Goal: Transaction & Acquisition: Purchase product/service

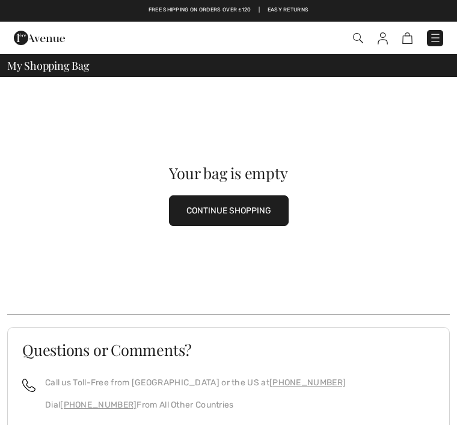
click at [398, 133] on div "Your bag is empty CONTINUE SHOPPING" at bounding box center [228, 196] width 443 height 238
click at [437, 32] on img at bounding box center [435, 38] width 12 height 12
click at [410, 36] on img at bounding box center [407, 37] width 10 height 11
click at [363, 33] on img at bounding box center [358, 38] width 10 height 10
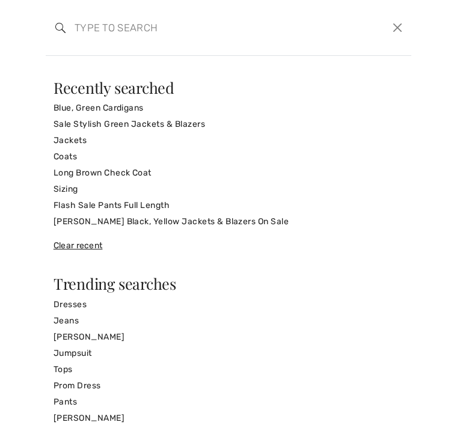
click at [254, 153] on link "Coats" at bounding box center [229, 157] width 350 height 16
click at [357, 52] on div "Search Clear" at bounding box center [229, 28] width 366 height 56
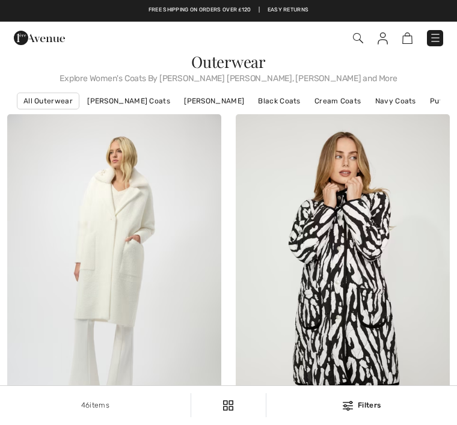
checkbox input "true"
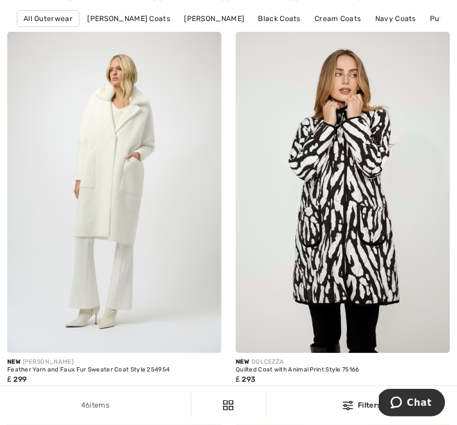
scroll to position [86, 0]
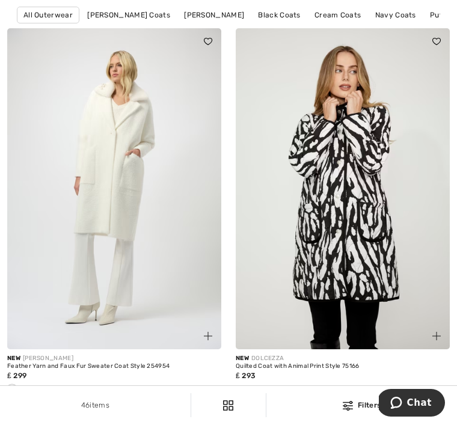
click at [174, 244] on img at bounding box center [114, 188] width 214 height 321
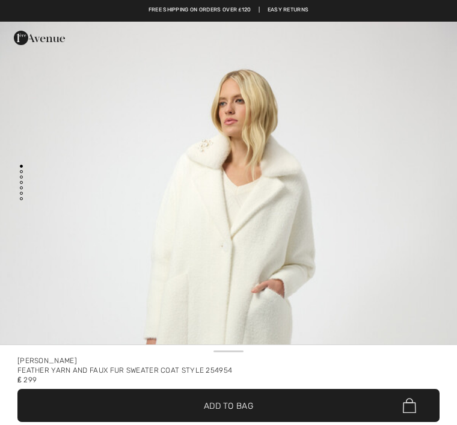
checkbox input "true"
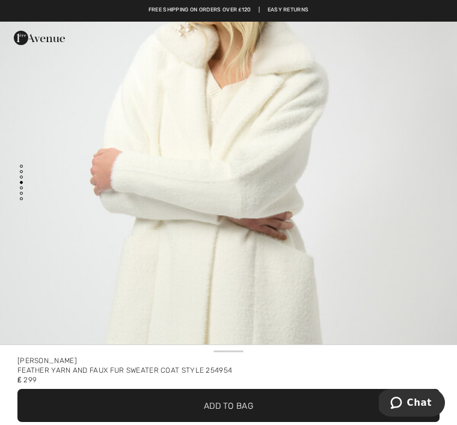
scroll to position [2202, 0]
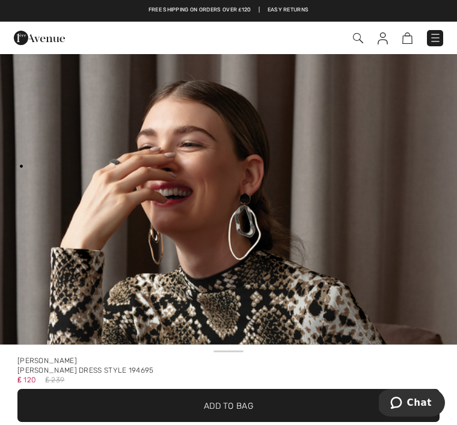
click at [438, 39] on img at bounding box center [435, 38] width 12 height 12
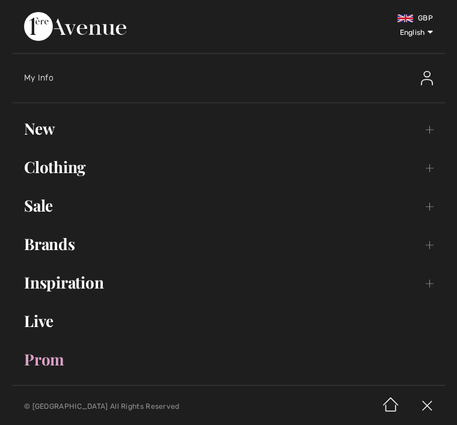
click at [45, 76] on span "My Info" at bounding box center [38, 78] width 29 height 10
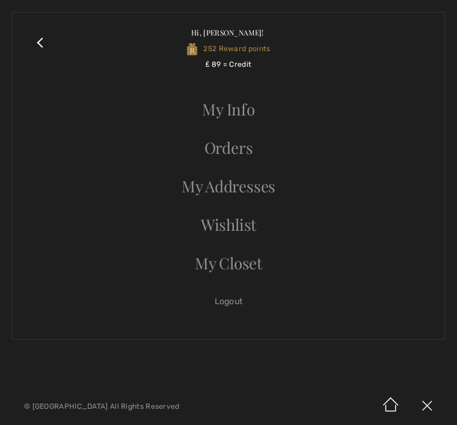
click at [248, 150] on link "Orders" at bounding box center [229, 148] width 408 height 26
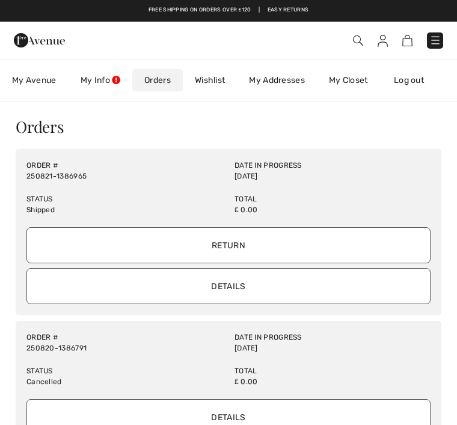
click at [269, 281] on input "Details" at bounding box center [228, 286] width 404 height 36
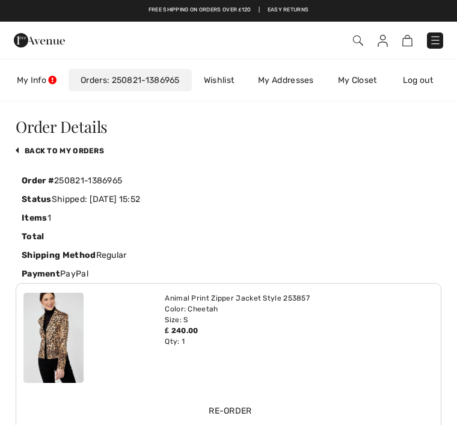
click at [99, 147] on link "back to My Orders" at bounding box center [60, 151] width 88 height 8
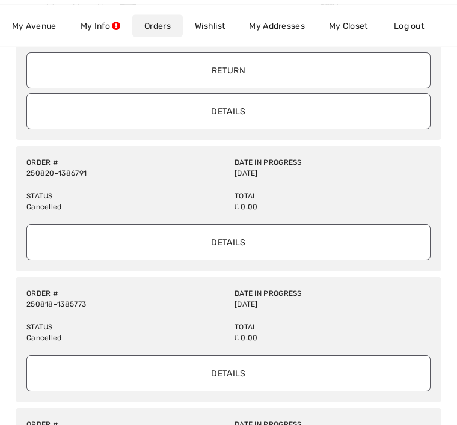
scroll to position [176, 0]
click at [268, 362] on input "Details" at bounding box center [228, 373] width 404 height 36
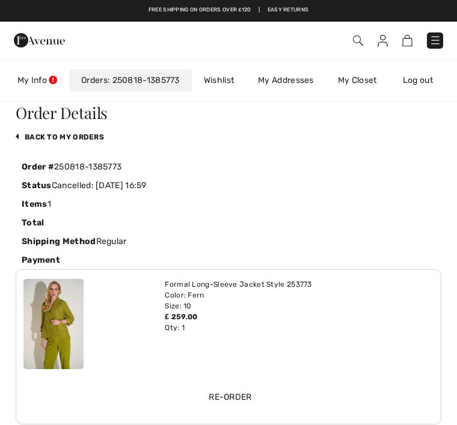
scroll to position [0, 0]
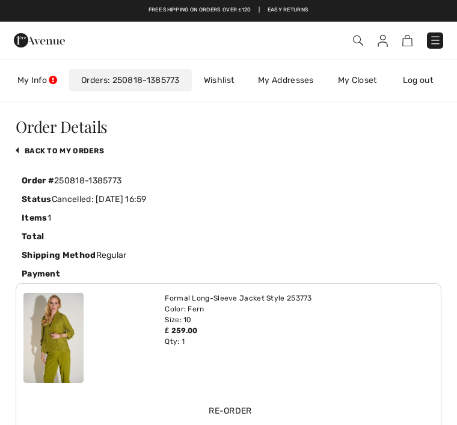
click at [40, 74] on link "My Info" at bounding box center [37, 80] width 64 height 22
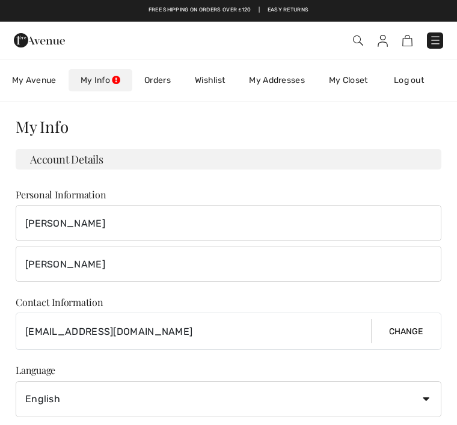
click at [171, 73] on link "Orders" at bounding box center [157, 80] width 51 height 22
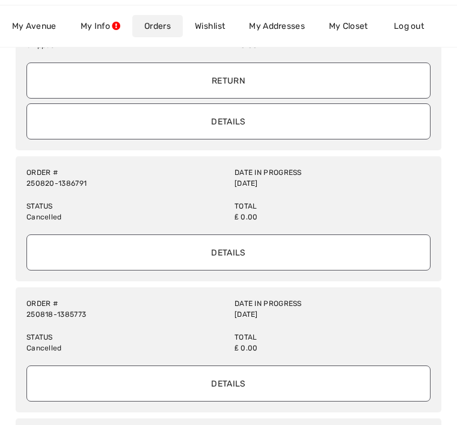
scroll to position [179, 0]
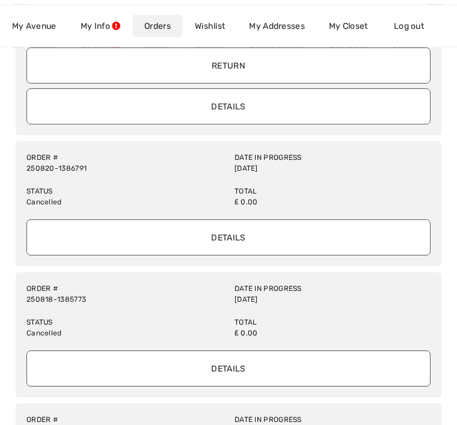
click at [262, 107] on input "Details" at bounding box center [228, 107] width 404 height 36
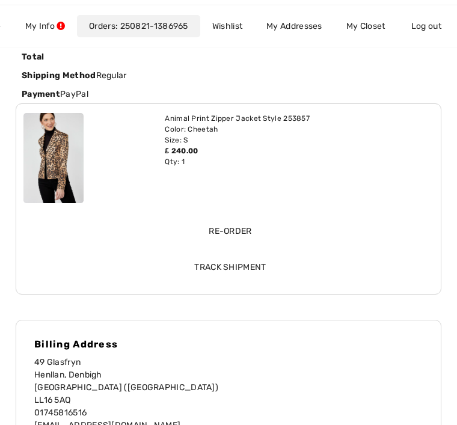
scroll to position [0, 70]
click at [262, 258] on input "Track Shipment" at bounding box center [230, 267] width 410 height 36
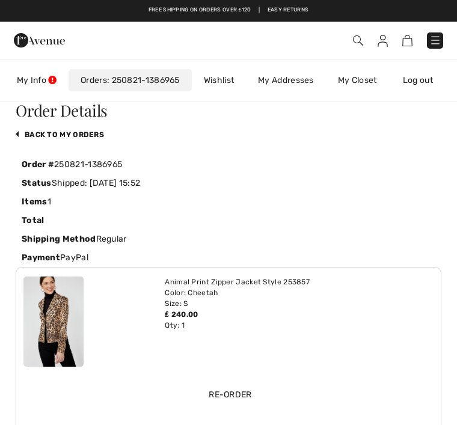
scroll to position [0, 0]
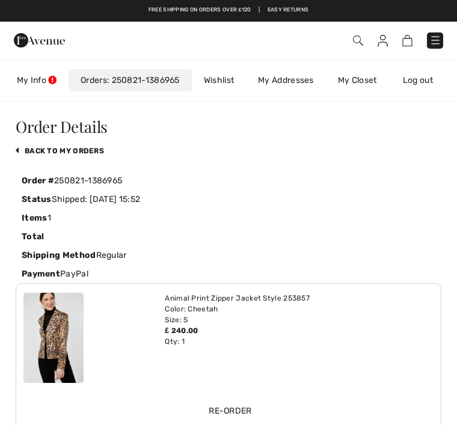
click at [365, 78] on link "My Closet" at bounding box center [357, 80] width 63 height 22
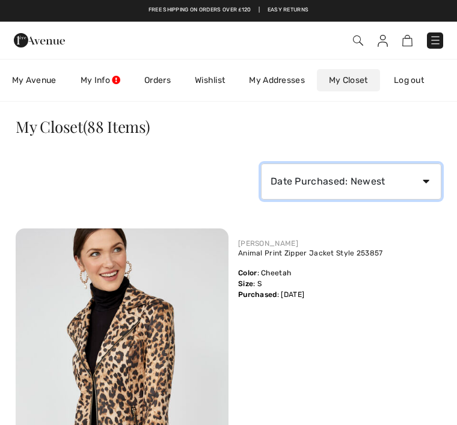
click at [432, 172] on select "Date Purchased: Newest Date Purchased: Oldest Price: High to Low Price: Low to …" at bounding box center [351, 182] width 180 height 36
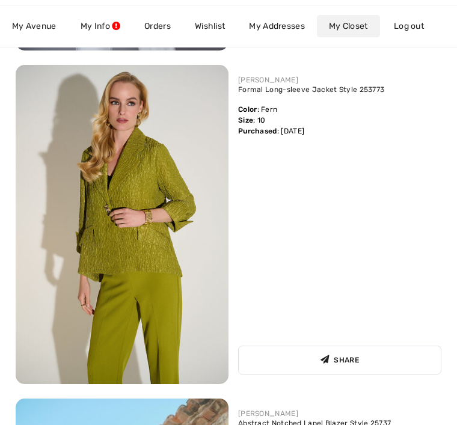
scroll to position [2847, 0]
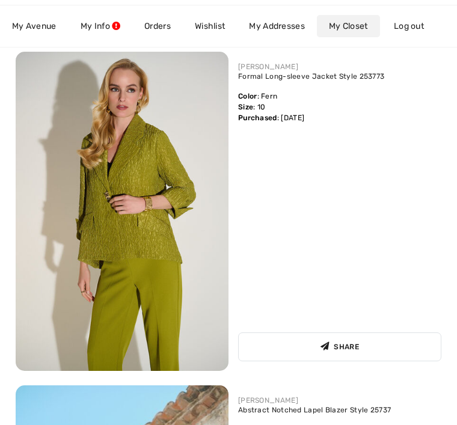
click at [177, 235] on img at bounding box center [122, 211] width 213 height 319
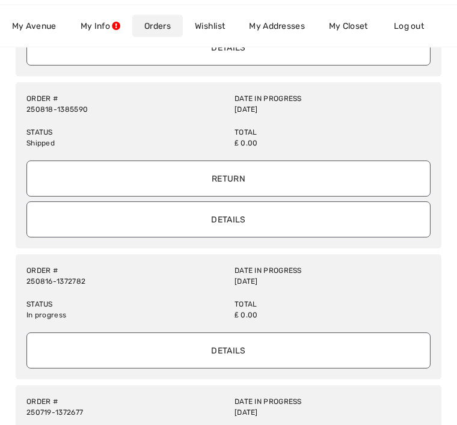
scroll to position [502, 0]
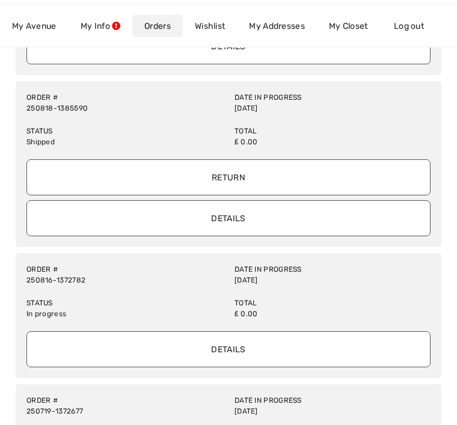
click at [252, 216] on input "Details" at bounding box center [228, 219] width 404 height 36
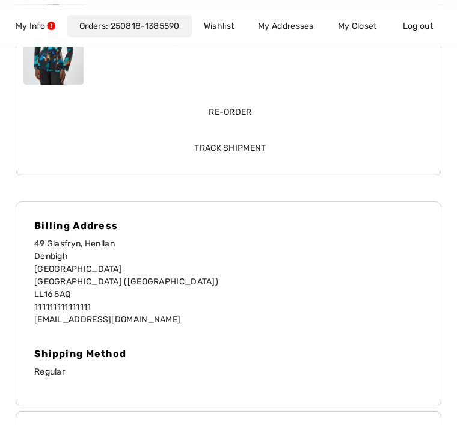
scroll to position [298, 0]
click at [242, 149] on input "Track Shipment" at bounding box center [230, 149] width 410 height 36
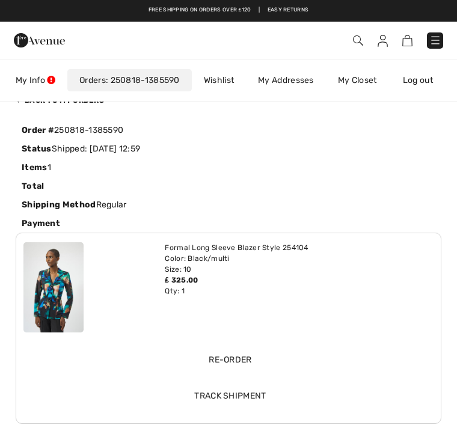
scroll to position [0, 0]
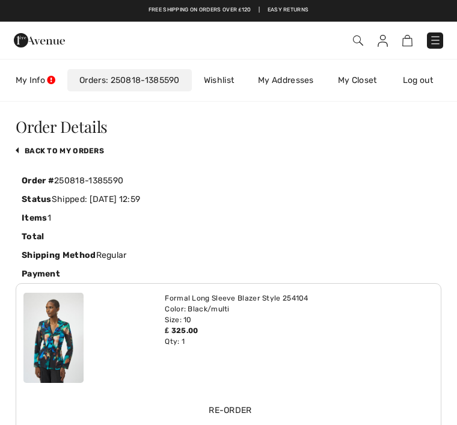
click at [87, 150] on link "back to My Orders" at bounding box center [60, 151] width 88 height 8
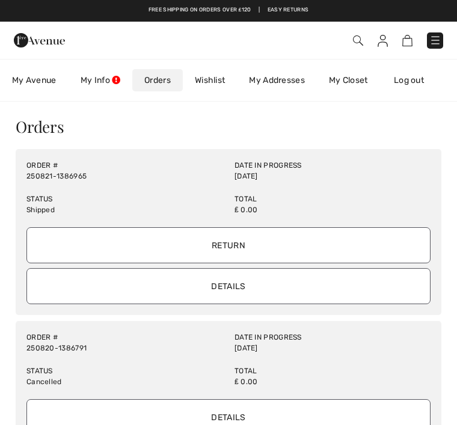
click at [244, 281] on input "Details" at bounding box center [228, 286] width 404 height 36
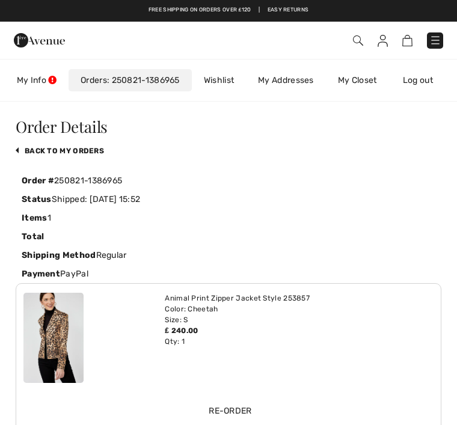
click at [36, 77] on link "My Info" at bounding box center [37, 80] width 64 height 22
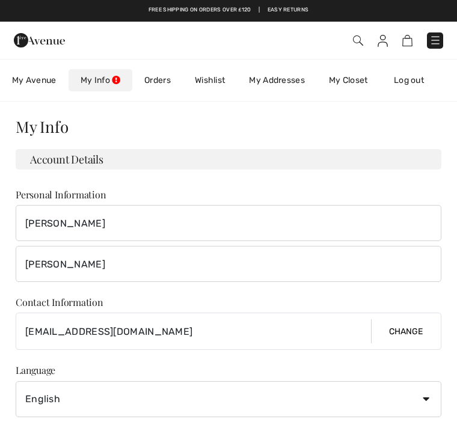
click at [167, 75] on link "Orders" at bounding box center [157, 80] width 51 height 22
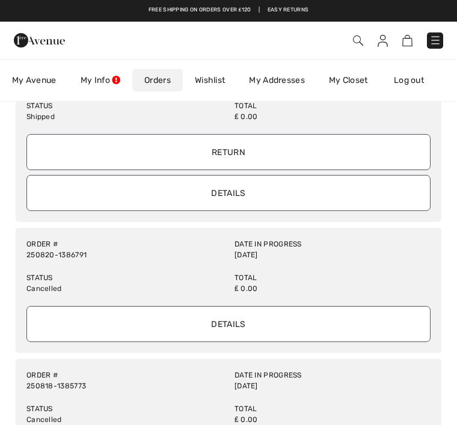
scroll to position [92, 0]
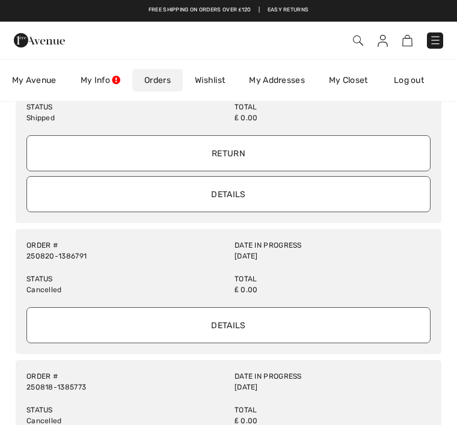
click at [359, 76] on link "My Closet" at bounding box center [348, 80] width 63 height 22
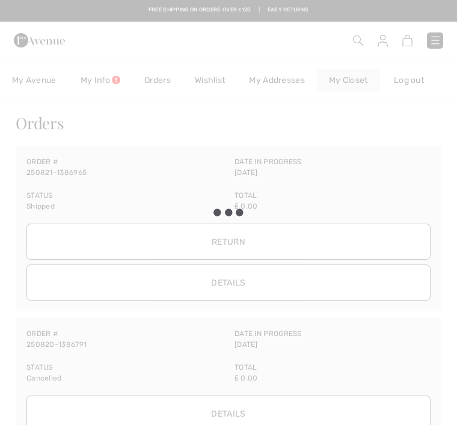
scroll to position [0, 0]
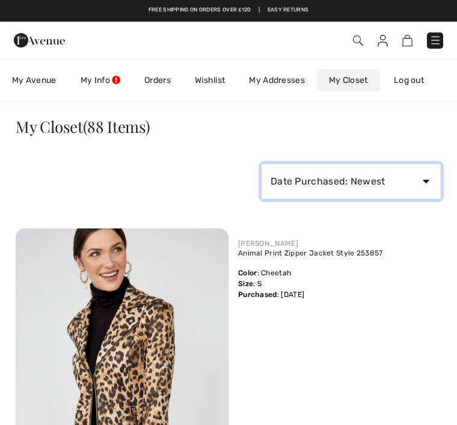
click at [432, 173] on select "Date Purchased: Newest Date Purchased: Oldest Price: High to Low Price: Low to …" at bounding box center [351, 182] width 180 height 36
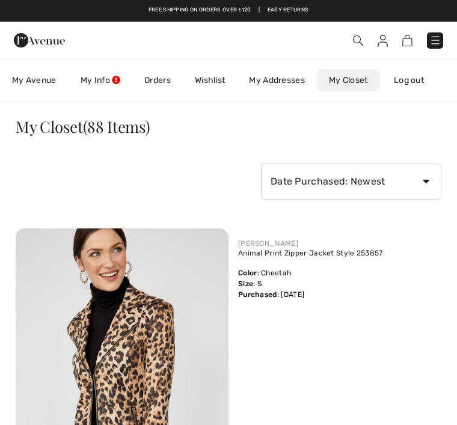
click at [167, 79] on link "Orders" at bounding box center [157, 80] width 51 height 22
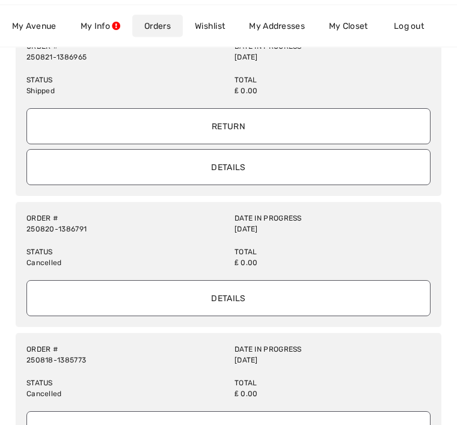
scroll to position [120, 0]
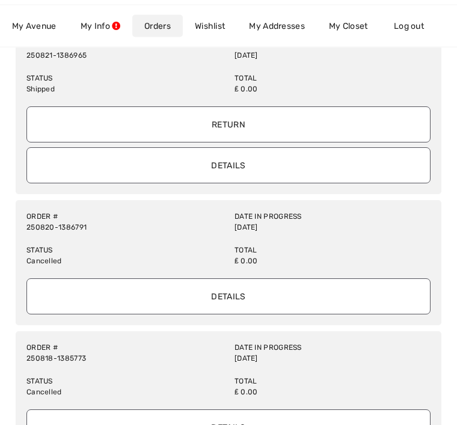
click at [158, 239] on div "Status Cancelled" at bounding box center [124, 256] width 208 height 34
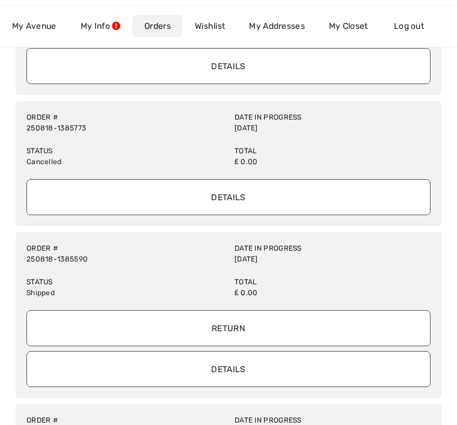
scroll to position [354, 0]
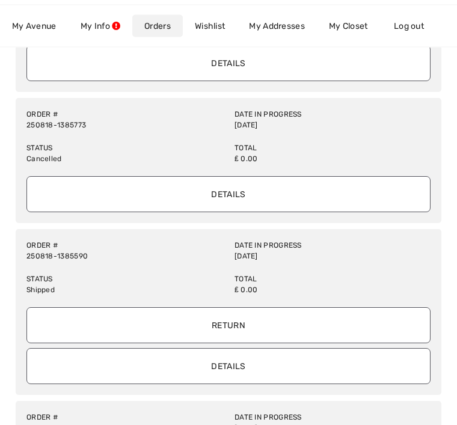
click at [259, 360] on input "Details" at bounding box center [228, 367] width 404 height 36
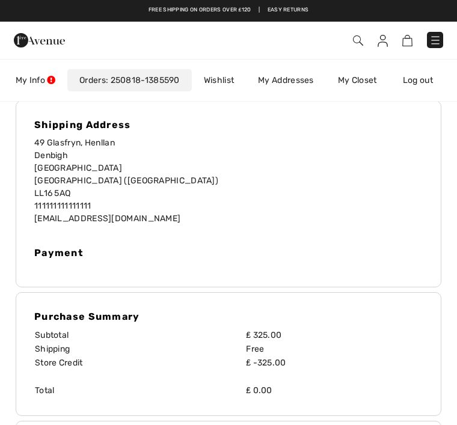
scroll to position [609, 0]
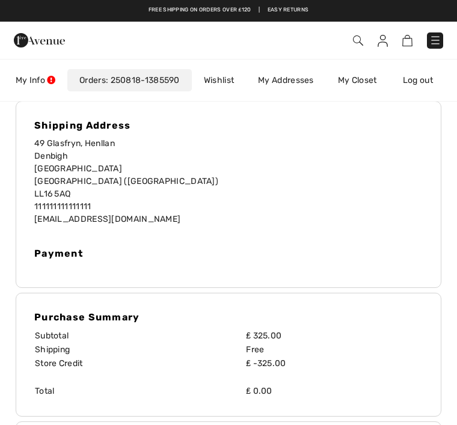
click at [366, 76] on link "My Closet" at bounding box center [357, 80] width 63 height 22
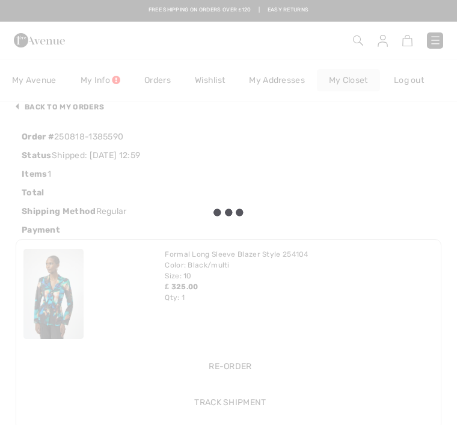
scroll to position [0, 0]
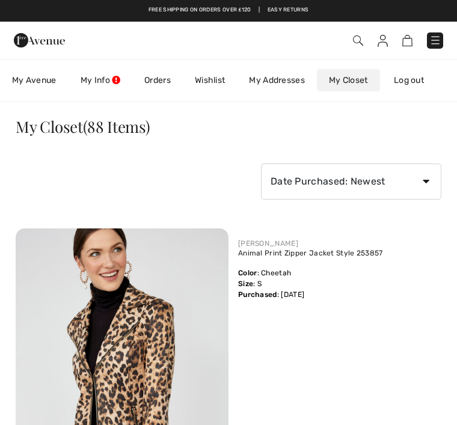
click at [159, 78] on link "Orders" at bounding box center [157, 80] width 51 height 22
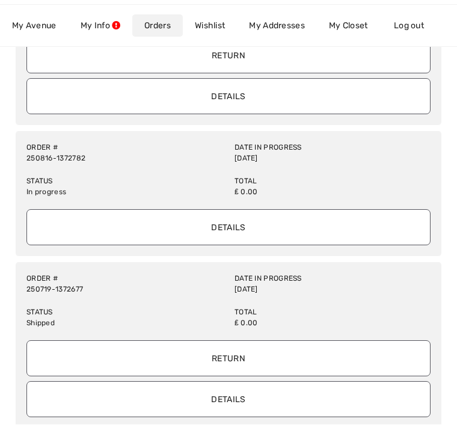
click at [248, 221] on input "Details" at bounding box center [228, 228] width 404 height 36
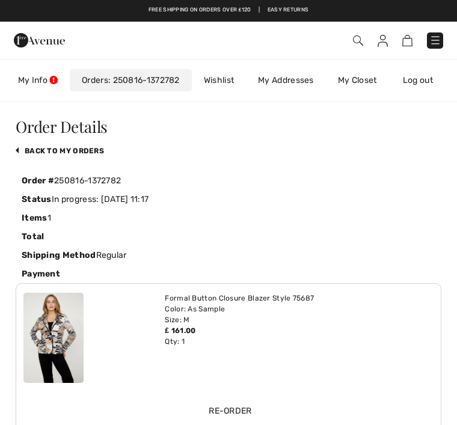
click at [168, 194] on div "Status In progress: 2025-08-16 11:17" at bounding box center [229, 199] width 426 height 19
click at [154, 76] on link "250816-1372782" at bounding box center [144, 80] width 72 height 10
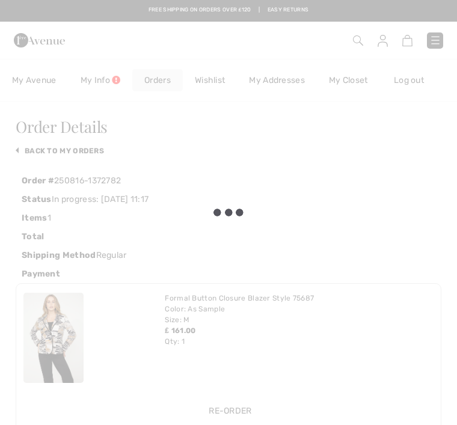
click at [157, 78] on div at bounding box center [228, 212] width 457 height 425
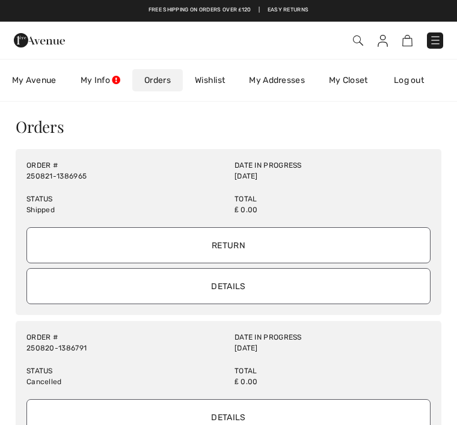
click at [251, 282] on input "Details" at bounding box center [228, 286] width 404 height 36
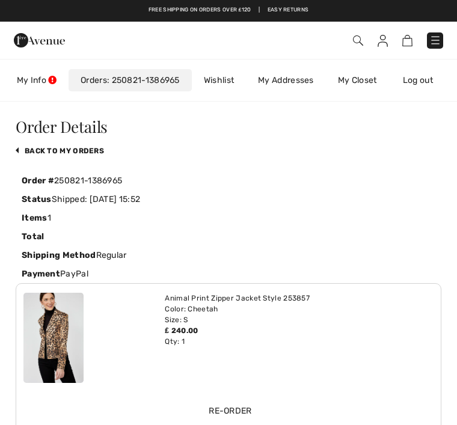
click at [386, 37] on img at bounding box center [383, 41] width 10 height 12
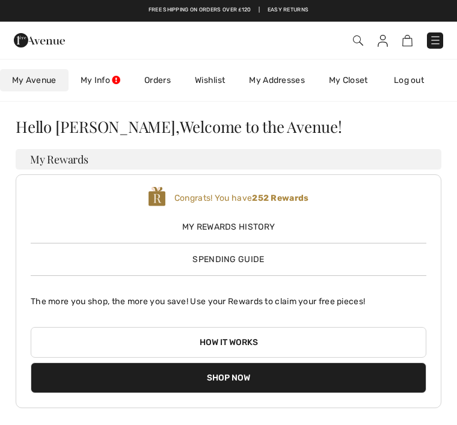
click at [110, 84] on link "My Info" at bounding box center [101, 80] width 64 height 22
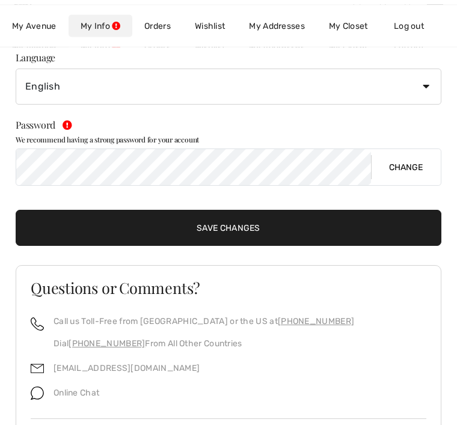
scroll to position [333, 0]
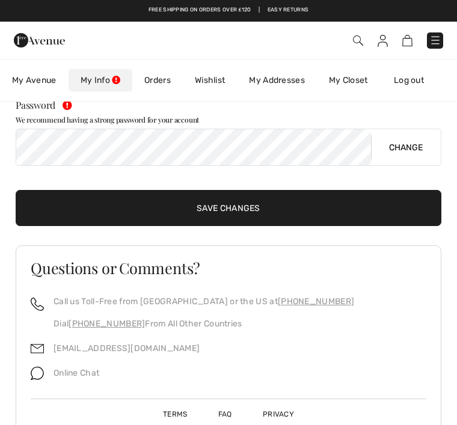
click at [122, 349] on link "[EMAIL_ADDRESS][DOMAIN_NAME]" at bounding box center [127, 348] width 146 height 10
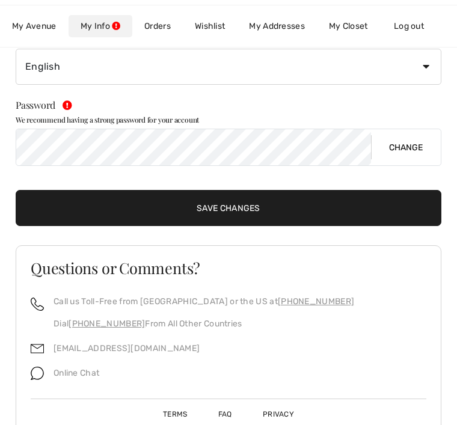
scroll to position [371, 0]
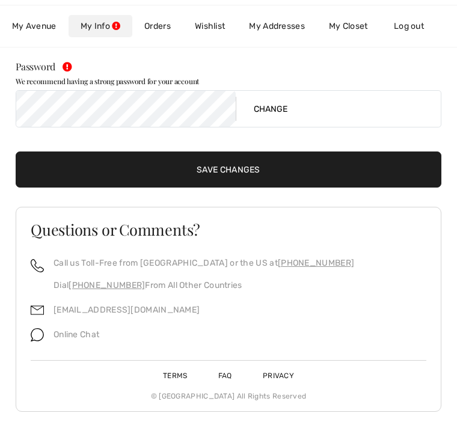
click at [162, 27] on link "Orders" at bounding box center [157, 26] width 51 height 22
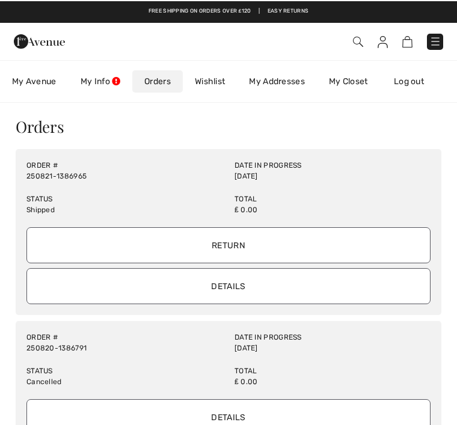
scroll to position [0, 0]
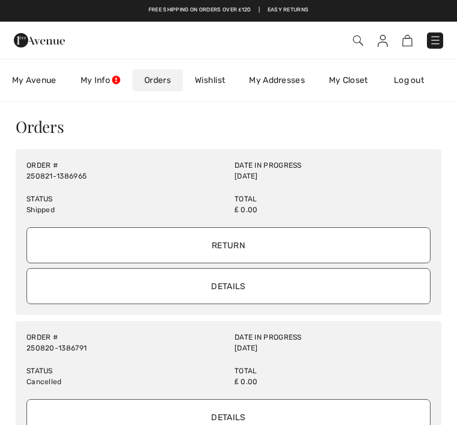
click at [252, 279] on input "Details" at bounding box center [228, 286] width 404 height 36
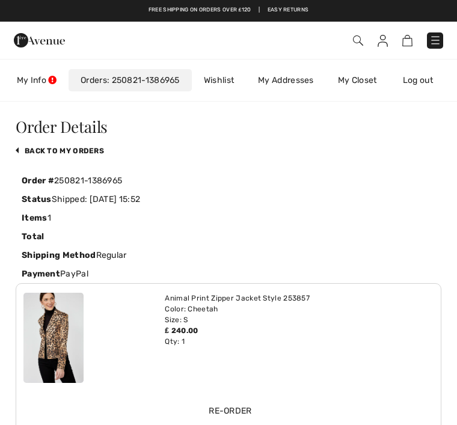
scroll to position [0, 70]
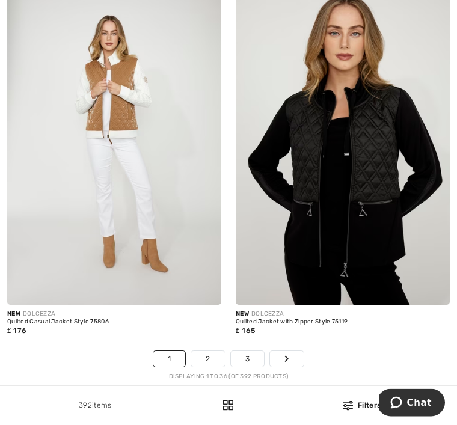
scroll to position [6633, 0]
click at [221, 351] on link "2" at bounding box center [207, 359] width 33 height 16
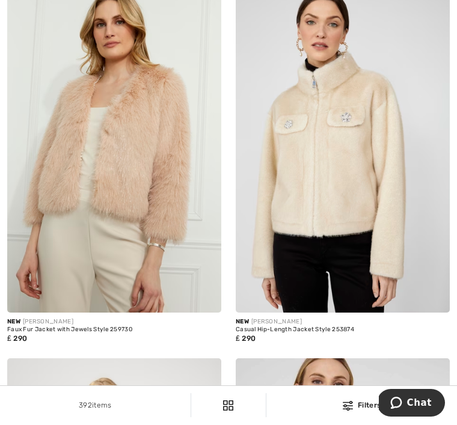
scroll to position [2465, 0]
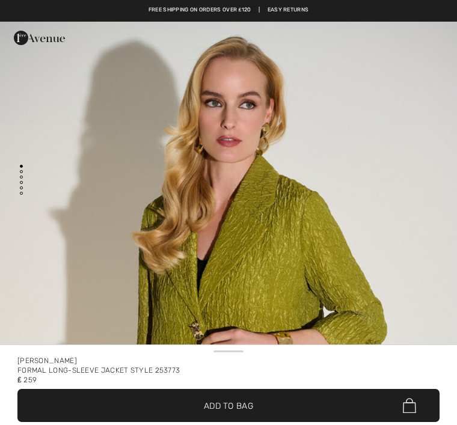
checkbox input "true"
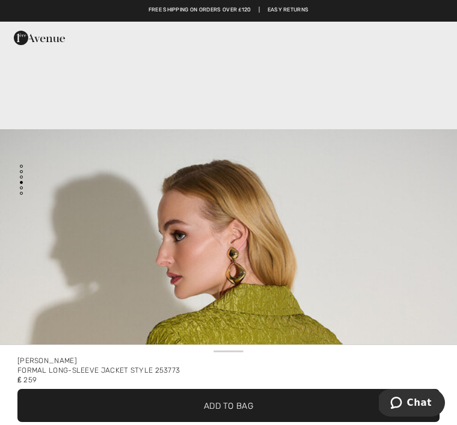
scroll to position [1955, 0]
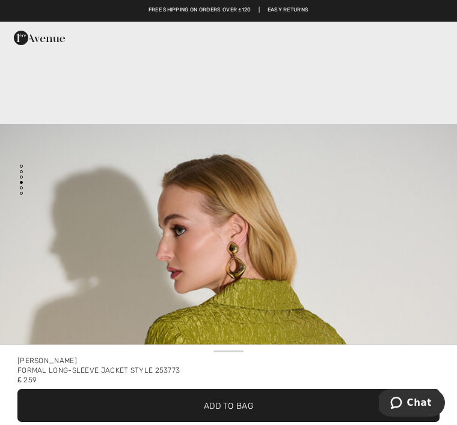
click at [246, 401] on span "Add to Bag" at bounding box center [228, 405] width 49 height 13
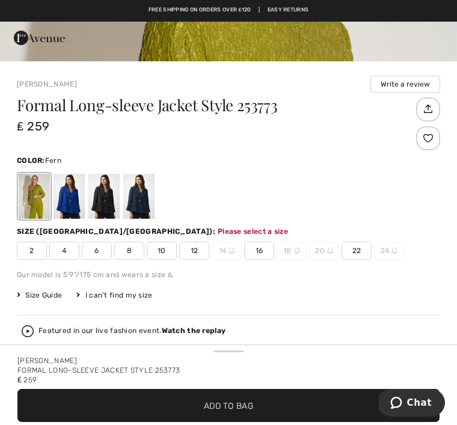
click at [242, 392] on span "✔ Added to Bag Add to Bag" at bounding box center [228, 405] width 422 height 33
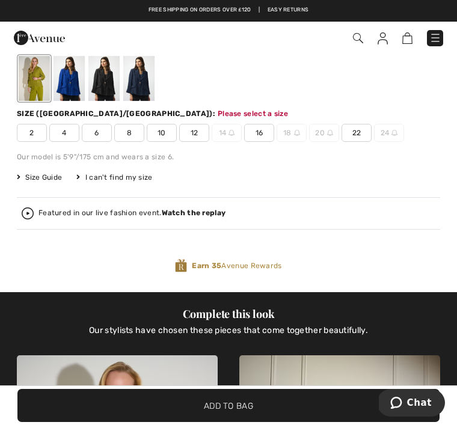
scroll to position [457, 0]
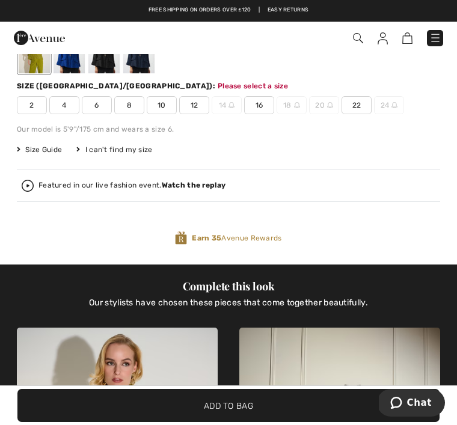
click at [214, 181] on strong "Watch the replay" at bounding box center [194, 185] width 64 height 8
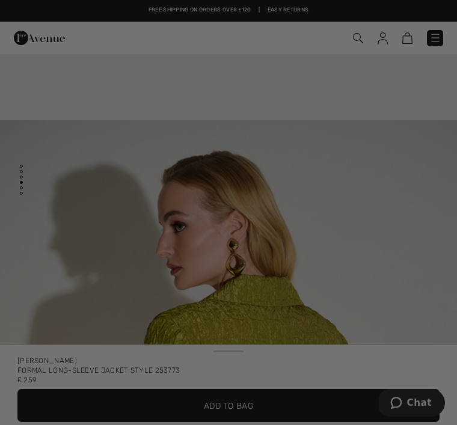
scroll to position [0, 0]
checkbox input "true"
